Goal: Task Accomplishment & Management: Use online tool/utility

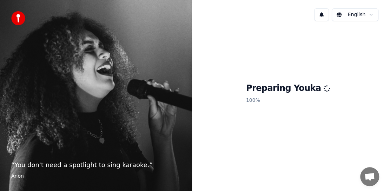
scroll to position [163, 0]
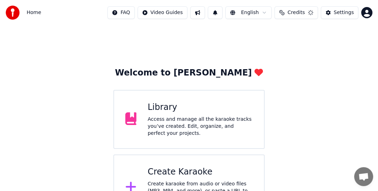
click at [179, 170] on div "Create Karaoke" at bounding box center [200, 171] width 105 height 11
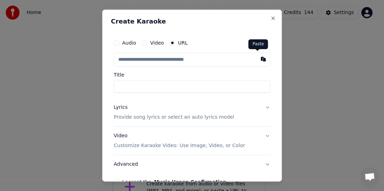
click at [258, 60] on button "button" at bounding box center [263, 59] width 14 height 13
type input "**********"
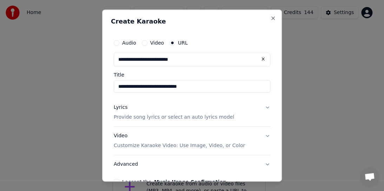
click at [199, 117] on p "Provide song lyrics or select an auto lyrics model" at bounding box center [174, 117] width 120 height 7
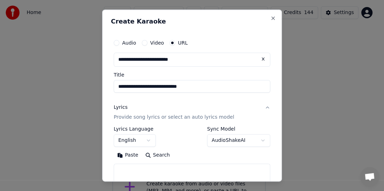
click at [254, 140] on body "Home FAQ Video Guides English Credits 144 Settings Welcome to Youka Library Acc…" at bounding box center [189, 110] width 378 height 220
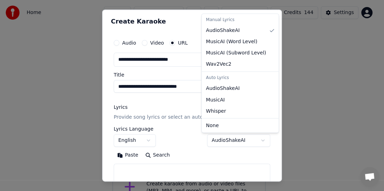
select select "**********"
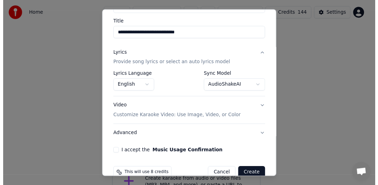
scroll to position [67, 0]
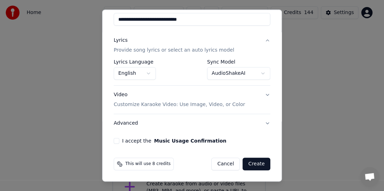
click at [114, 139] on button "I accept the Music Usage Confirmation" at bounding box center [117, 141] width 6 height 6
click at [254, 165] on button "Create" at bounding box center [256, 164] width 28 height 13
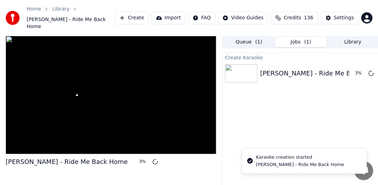
click at [353, 37] on button "Library" at bounding box center [353, 42] width 52 height 10
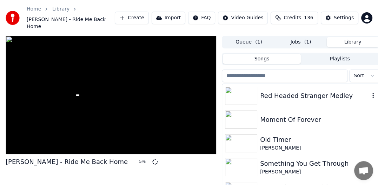
click at [359, 91] on div "Red Headed Stranger Medley" at bounding box center [314, 96] width 109 height 10
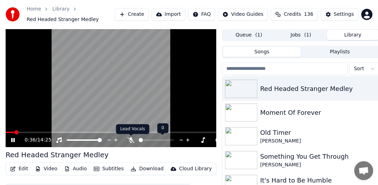
click at [128, 140] on icon at bounding box center [130, 140] width 7 height 6
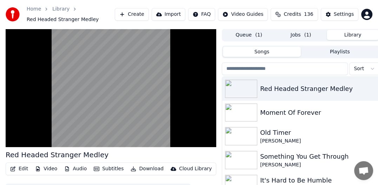
click at [191, 117] on video at bounding box center [111, 88] width 211 height 119
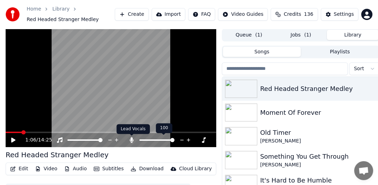
click at [134, 139] on icon at bounding box center [131, 140] width 7 height 6
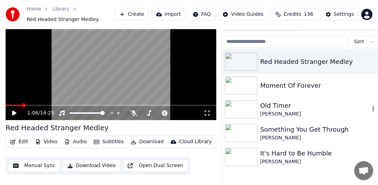
scroll to position [34, 0]
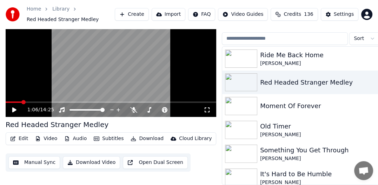
click at [141, 134] on button "Download" at bounding box center [147, 139] width 39 height 10
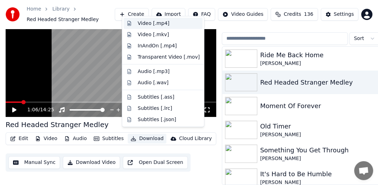
click at [149, 25] on div "Video [.mp4]" at bounding box center [154, 23] width 32 height 7
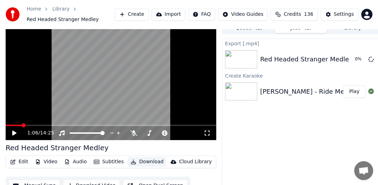
scroll to position [22, 0]
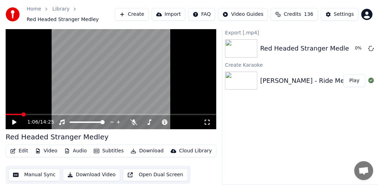
click at [324, 76] on div "[PERSON_NAME] - Ride Me Back Home" at bounding box center [321, 81] width 122 height 10
click at [355, 76] on button "Play" at bounding box center [354, 80] width 22 height 13
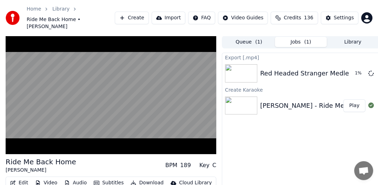
click at [108, 178] on button "Subtitles" at bounding box center [108, 183] width 35 height 10
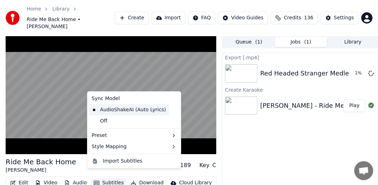
click at [119, 110] on div "AudioShakeAI (Auto Lyrics)" at bounding box center [129, 109] width 80 height 11
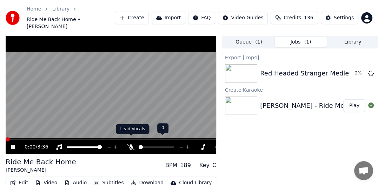
click at [131, 144] on icon at bounding box center [130, 147] width 7 height 6
click at [131, 144] on icon at bounding box center [131, 147] width 4 height 6
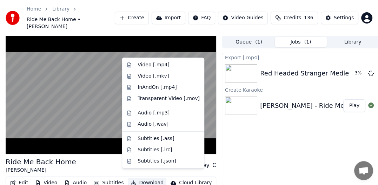
click at [142, 178] on button "Download" at bounding box center [147, 183] width 39 height 10
click at [153, 65] on div "Video [.mp4]" at bounding box center [154, 64] width 32 height 7
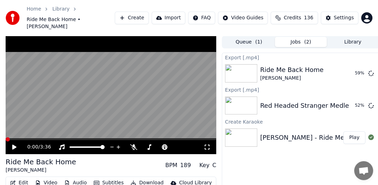
click at [149, 14] on button "Create" at bounding box center [132, 18] width 34 height 13
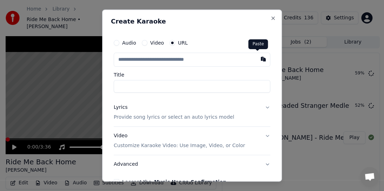
click at [257, 58] on button "button" at bounding box center [263, 59] width 14 height 13
type input "**********"
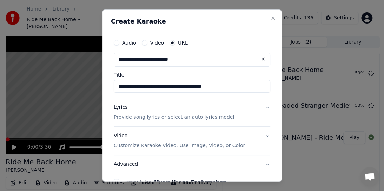
type input "**********"
click at [208, 115] on p "Provide song lyrics or select an auto lyrics model" at bounding box center [174, 117] width 120 height 7
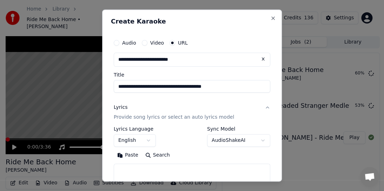
click at [263, 108] on button "Lyrics Provide song lyrics or select an auto lyrics model" at bounding box center [192, 112] width 156 height 28
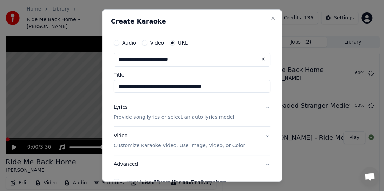
click at [263, 108] on button "Lyrics Provide song lyrics or select an auto lyrics model" at bounding box center [192, 112] width 156 height 28
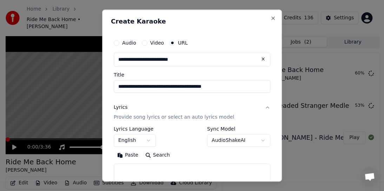
click at [229, 139] on button "AudioShakeAI" at bounding box center [238, 140] width 63 height 13
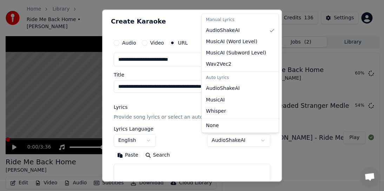
click at [212, 163] on div at bounding box center [192, 95] width 384 height 191
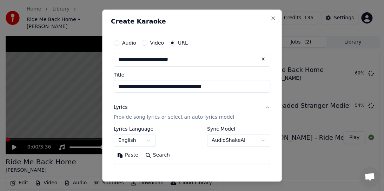
click at [209, 159] on div "Paste Search" at bounding box center [192, 154] width 156 height 11
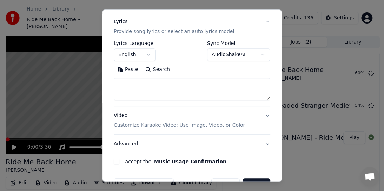
scroll to position [106, 0]
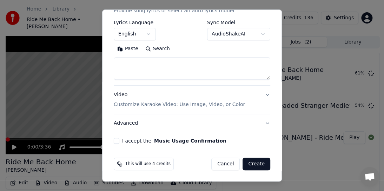
click at [114, 141] on button "I accept the Music Usage Confirmation" at bounding box center [117, 141] width 6 height 6
click at [254, 162] on button "Create" at bounding box center [256, 164] width 28 height 13
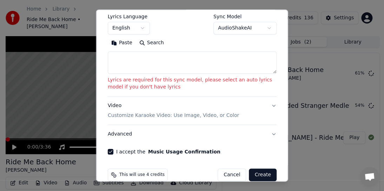
scroll to position [123, 0]
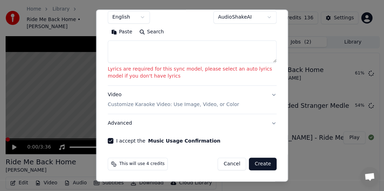
click at [267, 93] on button "Video Customize Karaoke Video: Use Image, Video, or Color" at bounding box center [192, 100] width 169 height 28
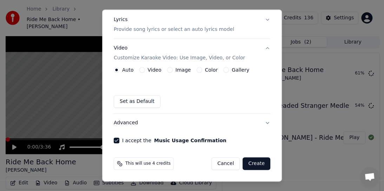
scroll to position [87, 0]
click at [207, 28] on p "Provide song lyrics or select an auto lyrics model" at bounding box center [174, 29] width 120 height 7
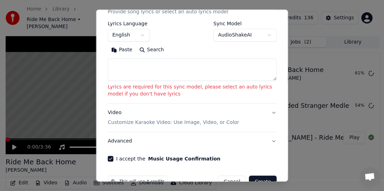
scroll to position [122, 0]
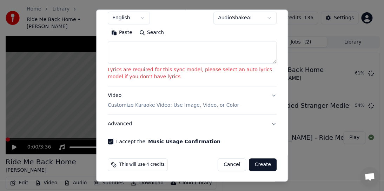
click at [189, 105] on p "Customize Karaoke Video: Use Image, Video, or Color" at bounding box center [173, 105] width 131 height 7
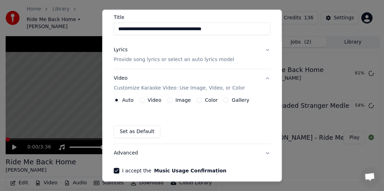
scroll to position [87, 0]
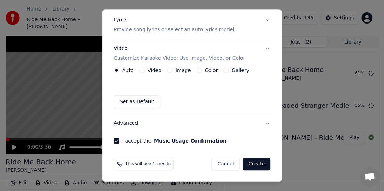
click at [209, 31] on p "Provide song lyrics or select an auto lyrics model" at bounding box center [174, 29] width 120 height 7
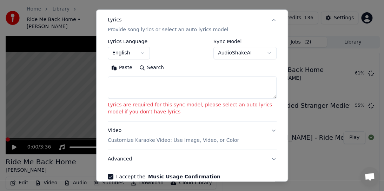
scroll to position [52, 0]
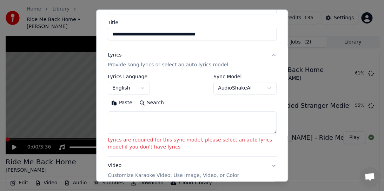
click at [261, 87] on body "Home Library Ride Me Back Home • [PERSON_NAME] Create Import FAQ Video Guides C…" at bounding box center [189, 95] width 378 height 191
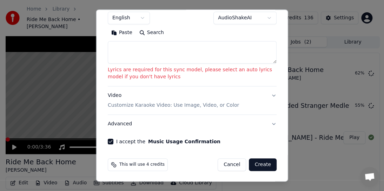
scroll to position [123, 0]
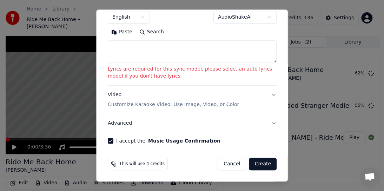
click at [258, 163] on button "Create" at bounding box center [263, 164] width 28 height 13
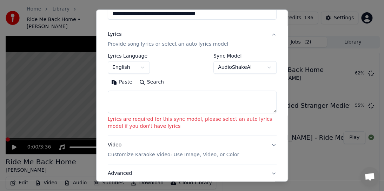
scroll to position [88, 0]
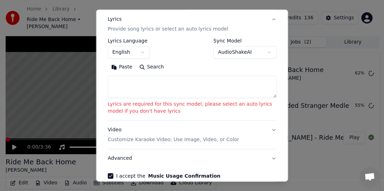
click at [263, 52] on body "Home Library Ride Me Back Home • [PERSON_NAME] Create Import FAQ Video Guides C…" at bounding box center [189, 95] width 378 height 191
click at [261, 52] on body "Home Library Ride Me Back Home • [PERSON_NAME] Create Import FAQ Video Guides C…" at bounding box center [189, 95] width 378 height 191
click at [257, 51] on body "Home Library Ride Me Back Home • [PERSON_NAME] Create Import FAQ Video Guides C…" at bounding box center [189, 95] width 378 height 191
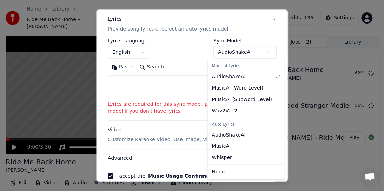
click at [245, 55] on body "Home Library Ride Me Back Home • [PERSON_NAME] Create Import FAQ Video Guides C…" at bounding box center [189, 95] width 378 height 191
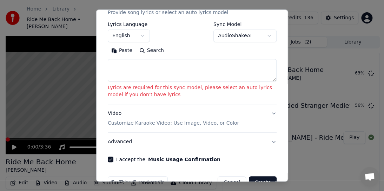
scroll to position [123, 0]
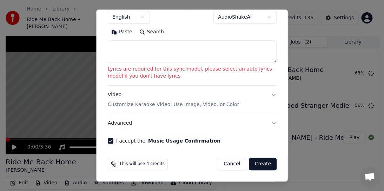
click at [264, 69] on p "Lyrics are required for this sync model, please select an auto lyrics model if …" at bounding box center [192, 73] width 169 height 14
click at [243, 69] on p "Lyrics are required for this sync model, please select an auto lyrics model if …" at bounding box center [192, 73] width 169 height 14
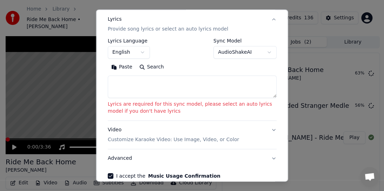
scroll to position [53, 0]
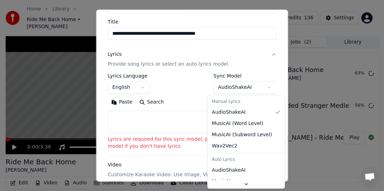
click at [263, 88] on body "Home Library Ride Me Back Home • [PERSON_NAME] Create Import FAQ Video Guides C…" at bounding box center [189, 95] width 378 height 191
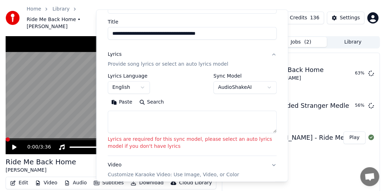
select select
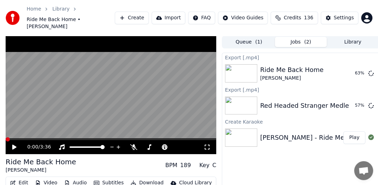
click at [146, 13] on button "Create" at bounding box center [132, 18] width 34 height 13
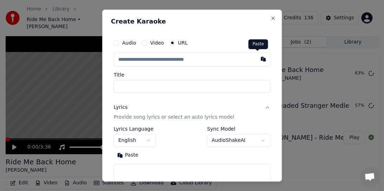
click at [258, 61] on button "button" at bounding box center [263, 59] width 14 height 13
type input "**********"
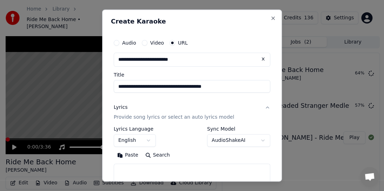
click at [261, 107] on button "Lyrics Provide song lyrics or select an auto lyrics model" at bounding box center [192, 112] width 156 height 28
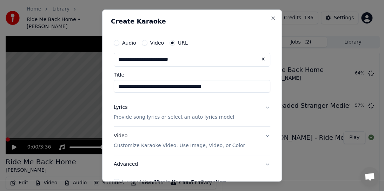
click at [262, 108] on button "Lyrics Provide song lyrics or select an auto lyrics model" at bounding box center [192, 112] width 156 height 28
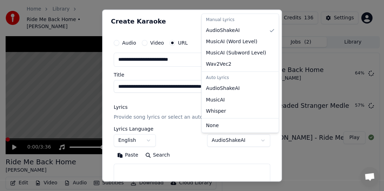
click at [244, 138] on body "Home Library Ride Me Back Home • [PERSON_NAME] Create Import FAQ Video Guides C…" at bounding box center [189, 95] width 378 height 191
select select "**********"
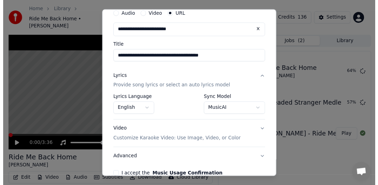
scroll to position [67, 0]
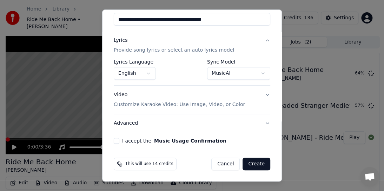
click at [114, 140] on button "I accept the Music Usage Confirmation" at bounding box center [117, 141] width 6 height 6
click at [251, 164] on button "Create" at bounding box center [256, 164] width 28 height 13
